Goal: Entertainment & Leisure: Consume media (video, audio)

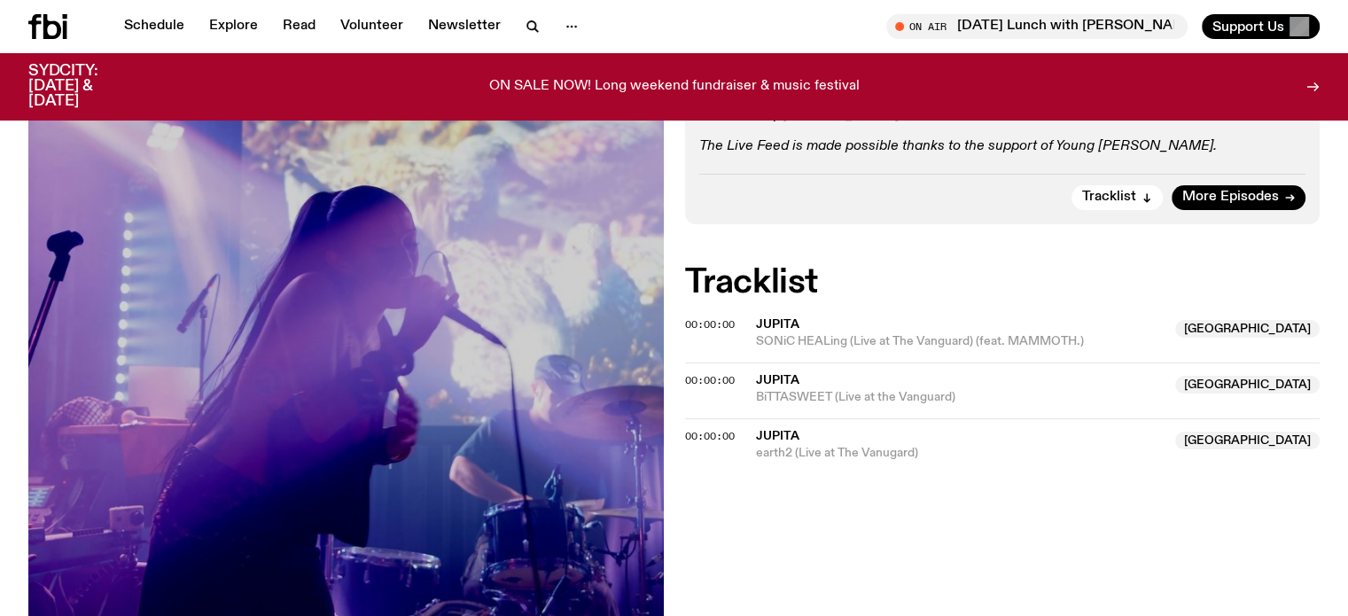
scroll to position [527, 0]
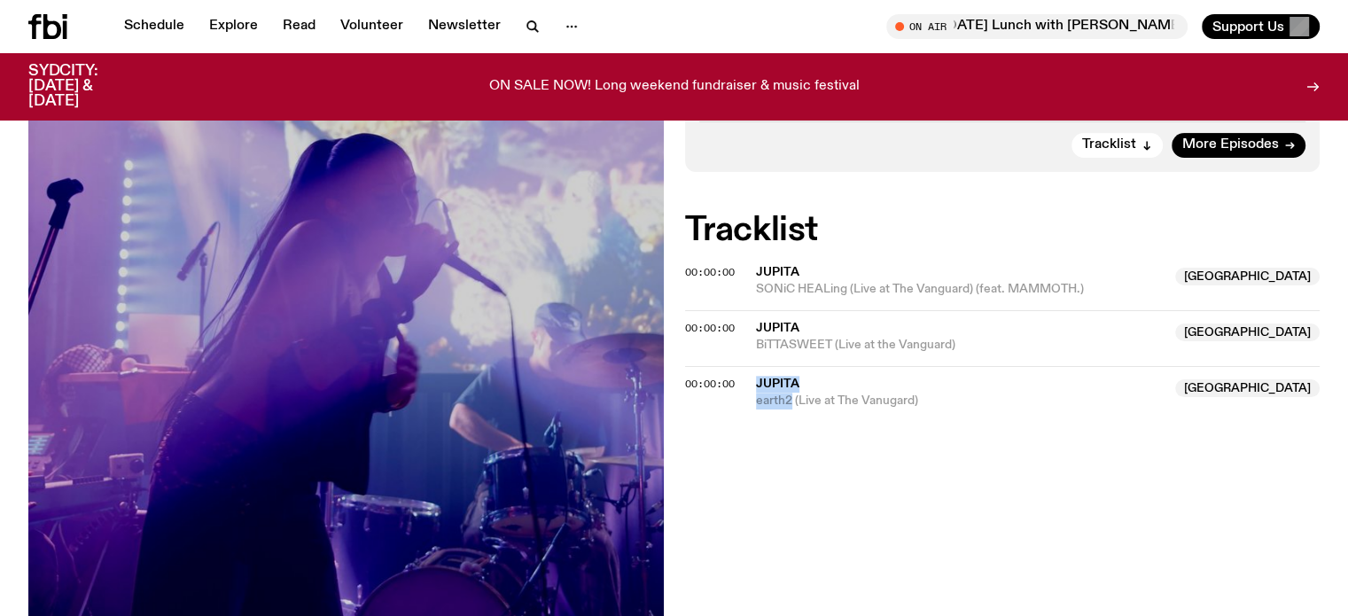
drag, startPoint x: 752, startPoint y: 377, endPoint x: 791, endPoint y: 395, distance: 42.8
click at [791, 395] on div "00:00:00 JUPiTA Australia earth2 (Live at The Vanugard) [GEOGRAPHIC_DATA]" at bounding box center [1002, 387] width 635 height 43
copy div "JUPiTA [GEOGRAPHIC_DATA] earth2"
click at [672, 382] on div "Aired on [DATE] 7:30pm On Rotation RnB Neo-Soul Jazz For this month exclusively…" at bounding box center [674, 280] width 1348 height 931
click at [681, 383] on div "Aired on [DATE] 7:30pm On Rotation RnB Neo-Soul Jazz For this month exclusively…" at bounding box center [674, 280] width 1348 height 931
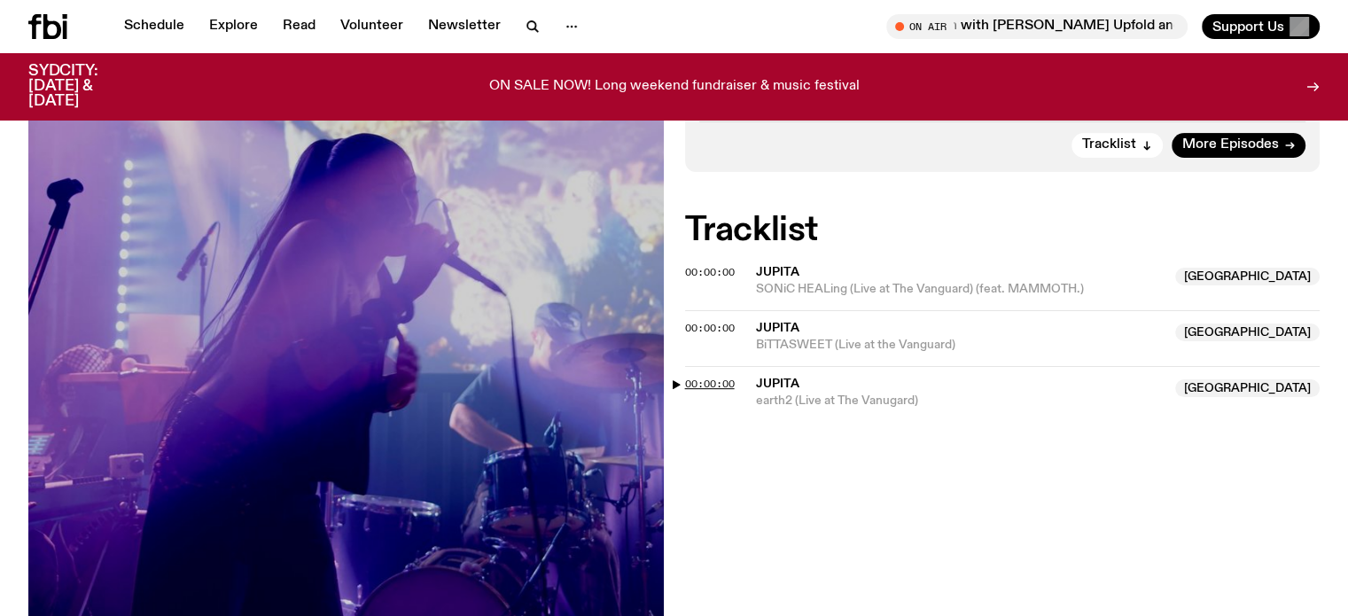
click at [692, 380] on span "00:00:00" at bounding box center [710, 384] width 50 height 14
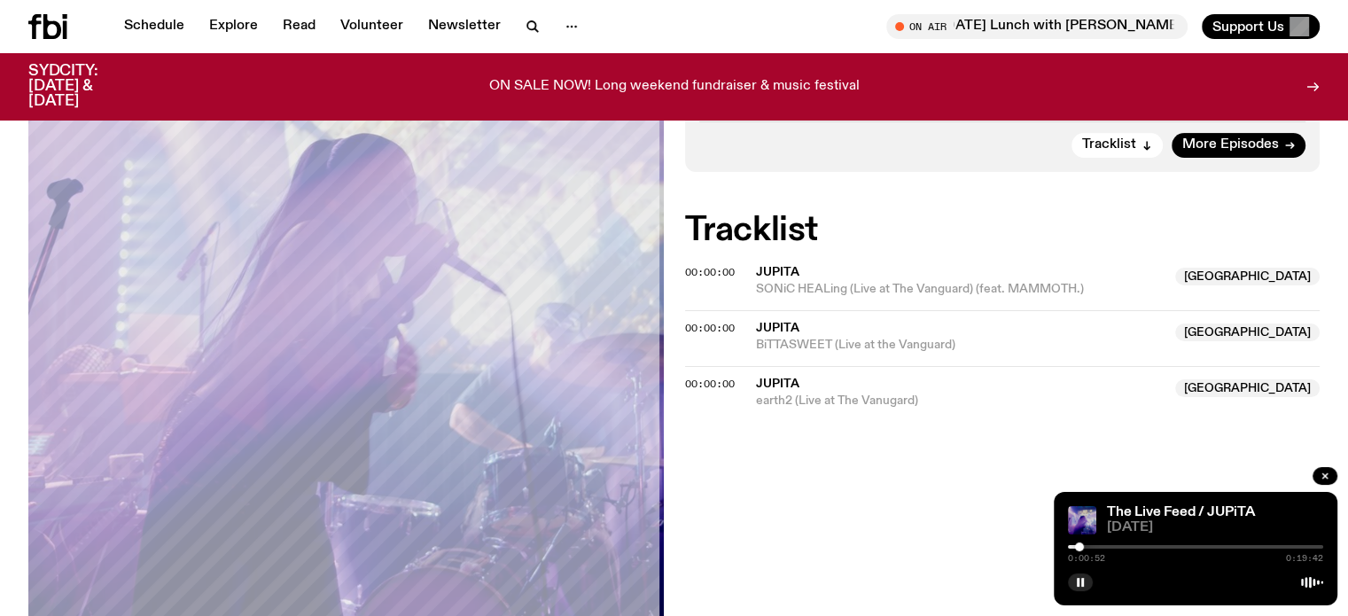
click at [1093, 544] on div "0:00:52 0:19:42" at bounding box center [1195, 551] width 255 height 21
click at [1084, 581] on icon "button" at bounding box center [1080, 582] width 11 height 11
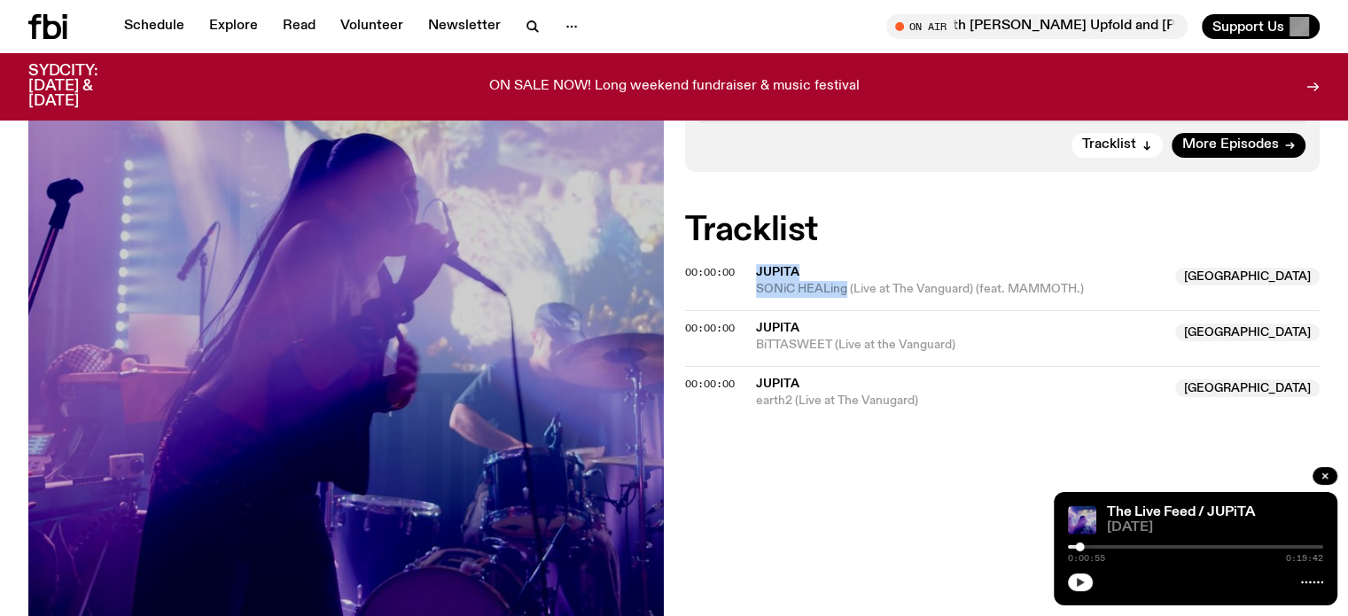
drag, startPoint x: 752, startPoint y: 269, endPoint x: 847, endPoint y: 292, distance: 97.4
click at [847, 292] on div "00:00:00 JUPiTA Australia SONiC HEALing (Live at The Vanguard) (feat. MAMMOTH.)…" at bounding box center [1002, 289] width 635 height 43
copy div "JUPiTA Australia SONiC HEALing"
